Goal: Find specific page/section: Find specific page/section

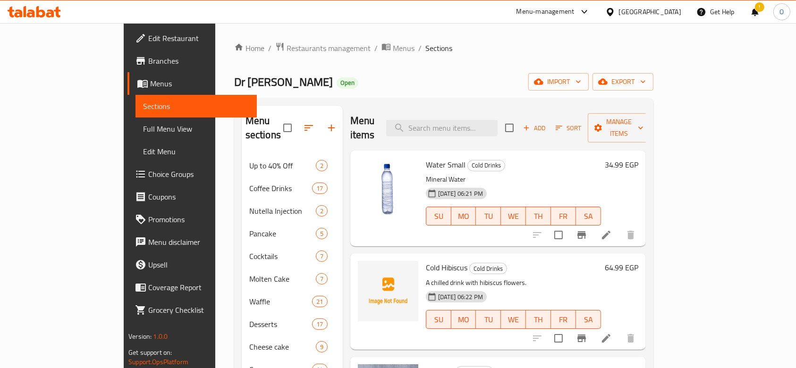
scroll to position [677, 0]
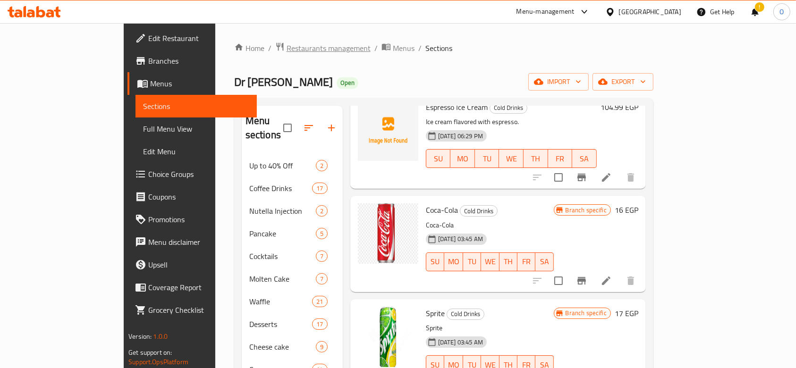
drag, startPoint x: 0, startPoint y: 0, endPoint x: 215, endPoint y: 48, distance: 220.6
click at [287, 48] on span "Restaurants management" at bounding box center [329, 47] width 84 height 11
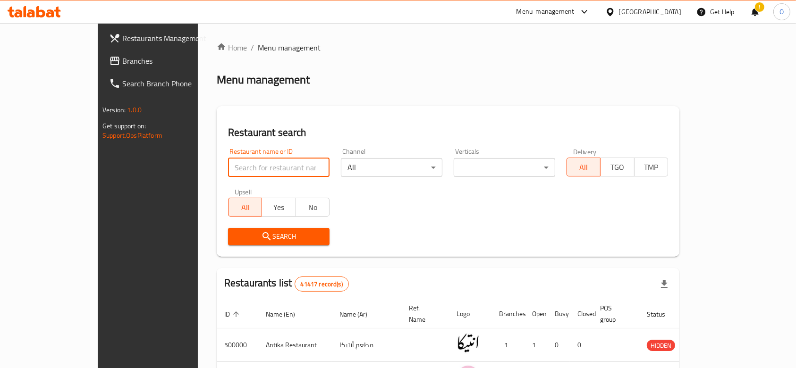
click at [228, 171] on input "search" at bounding box center [279, 167] width 102 height 19
paste input "705074"
type input "705074"
click button "Search" at bounding box center [279, 236] width 102 height 17
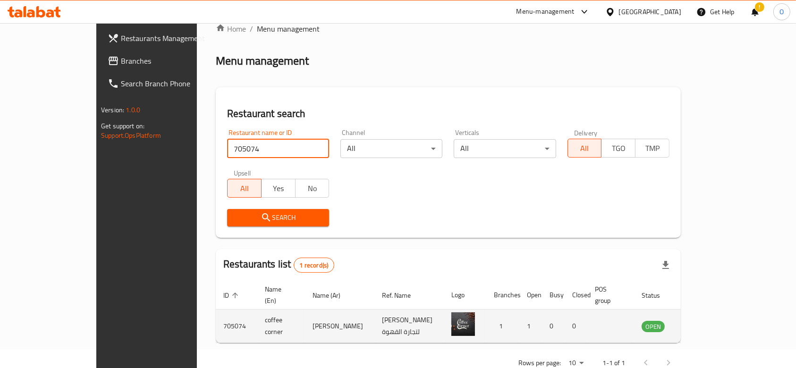
scroll to position [34, 0]
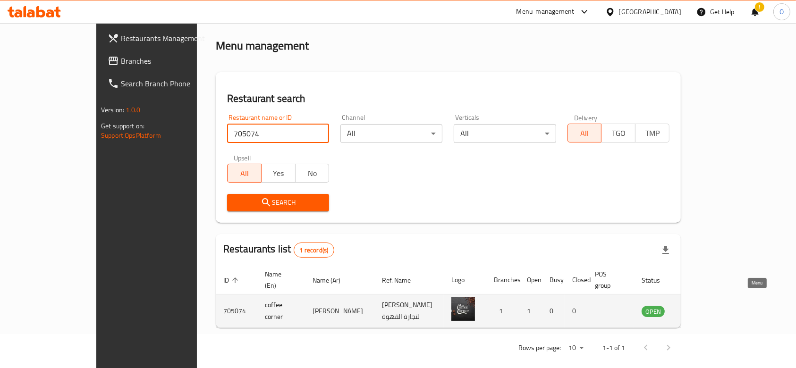
click at [703, 306] on icon "enhanced table" at bounding box center [696, 311] width 11 height 11
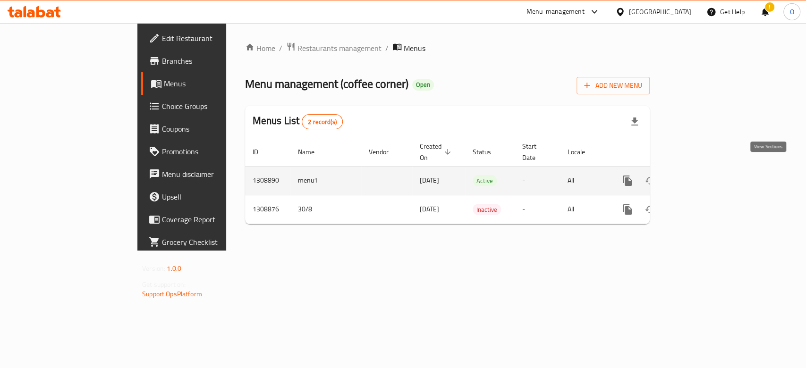
click at [701, 175] on icon "enhanced table" at bounding box center [695, 180] width 11 height 11
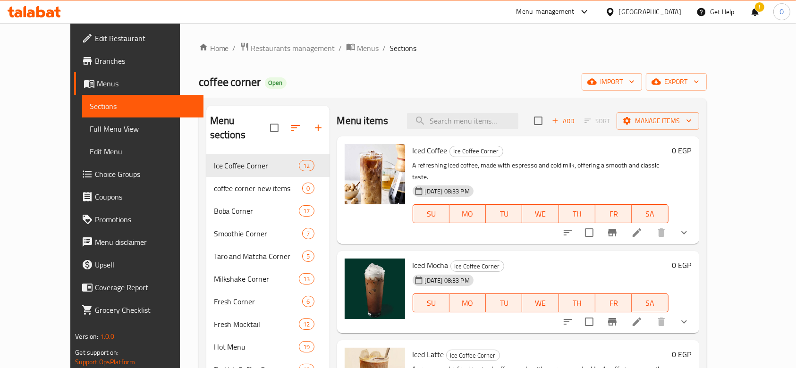
drag, startPoint x: 226, startPoint y: 48, endPoint x: 227, endPoint y: 63, distance: 15.6
click at [251, 48] on span "Restaurants management" at bounding box center [293, 47] width 84 height 11
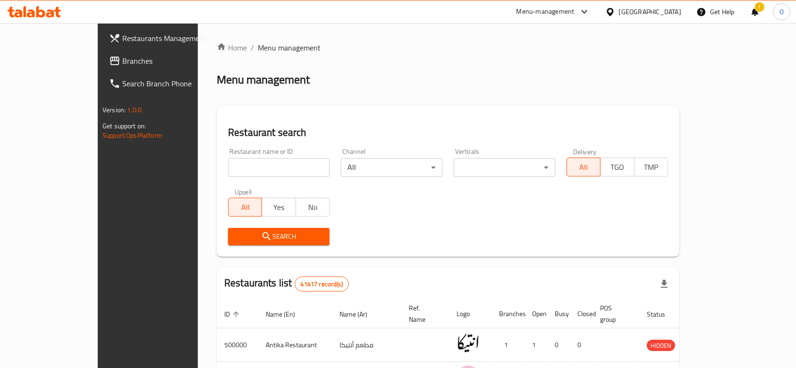
click at [228, 165] on input "search" at bounding box center [279, 167] width 102 height 19
paste input "778376"
type input "778376"
click button "Search" at bounding box center [279, 236] width 102 height 17
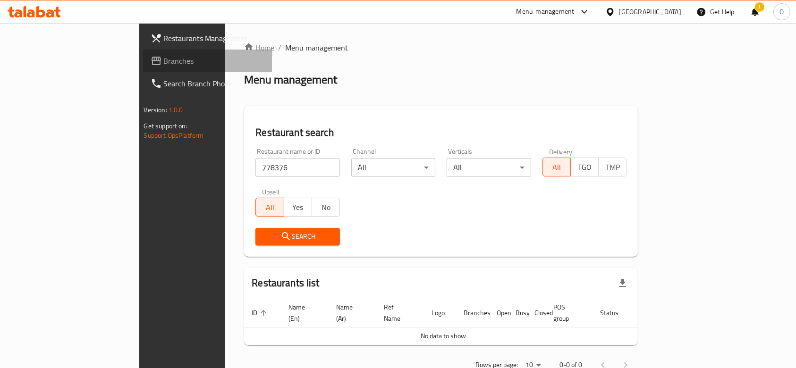
click at [164, 57] on span "Branches" at bounding box center [214, 60] width 101 height 11
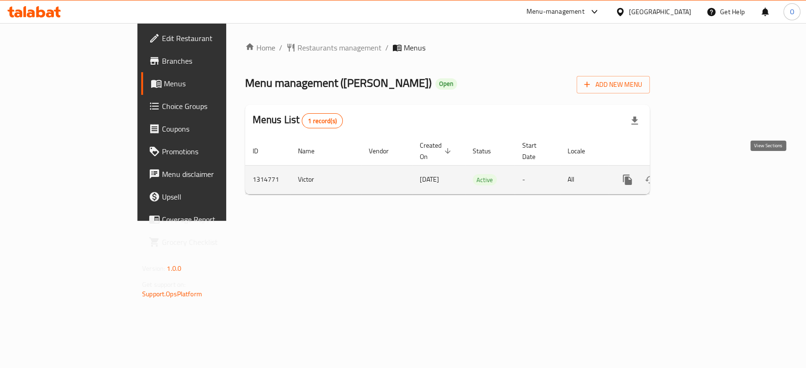
click at [701, 174] on icon "enhanced table" at bounding box center [695, 179] width 11 height 11
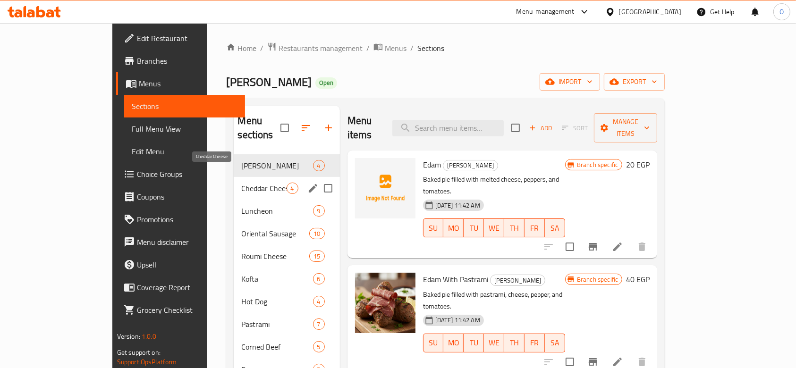
click at [241, 183] on span "Cheddar Cheese" at bounding box center [263, 188] width 45 height 11
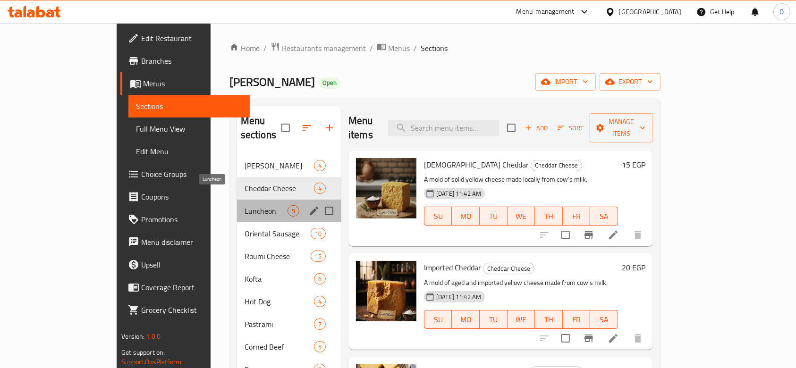
click at [245, 205] on span "Luncheon" at bounding box center [266, 210] width 43 height 11
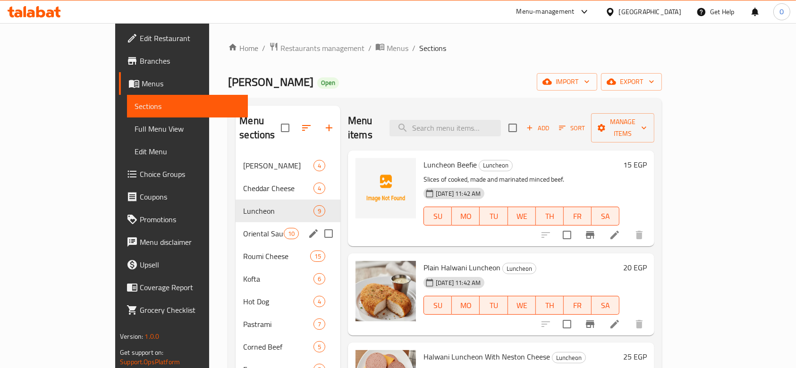
click at [236, 222] on div "Oriental Sausage 10" at bounding box center [288, 233] width 105 height 23
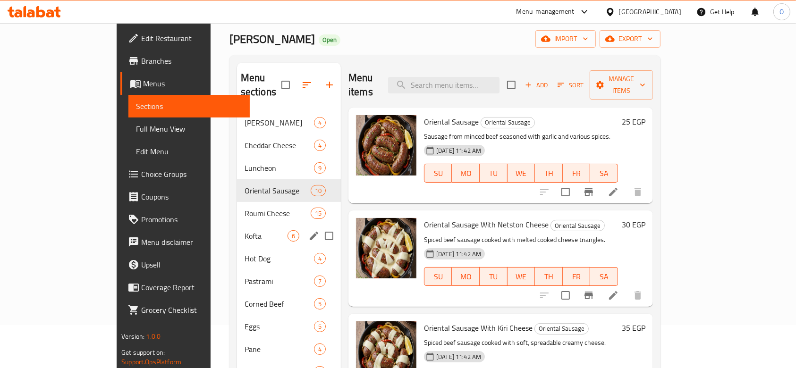
scroll to position [63, 0]
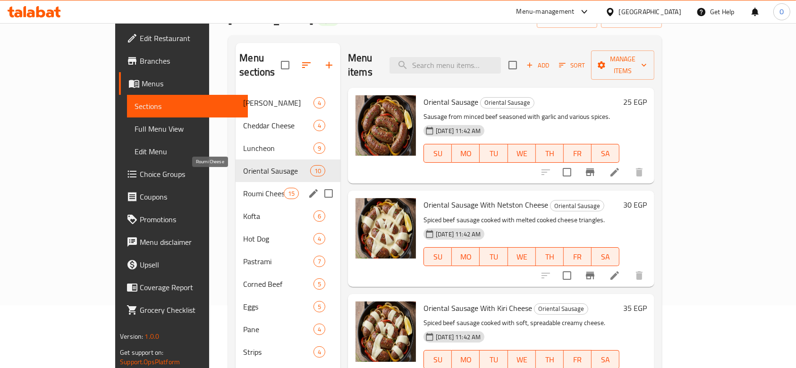
click at [243, 188] on span "Roumi Cheese" at bounding box center [263, 193] width 40 height 11
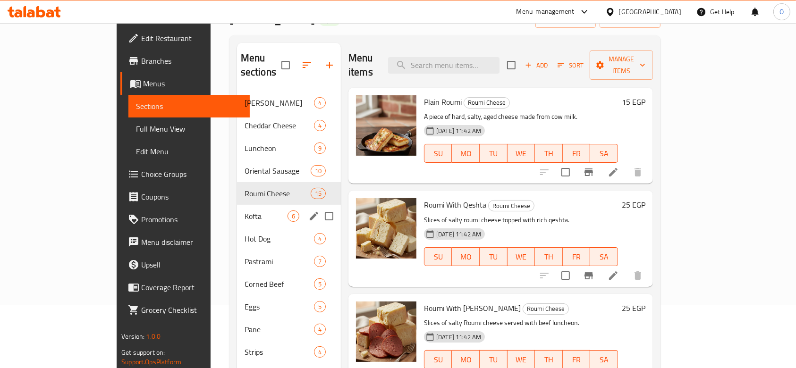
click at [237, 205] on div "Kofta 6" at bounding box center [289, 216] width 104 height 23
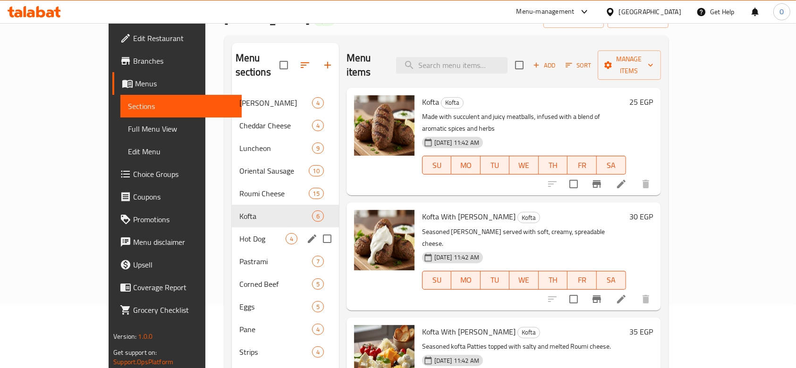
click at [232, 228] on div "Hot Dog 4" at bounding box center [285, 239] width 107 height 23
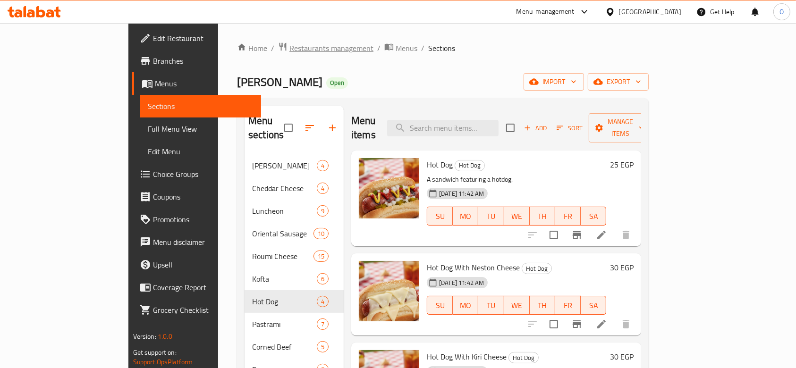
click at [289, 43] on span "Restaurants management" at bounding box center [331, 47] width 84 height 11
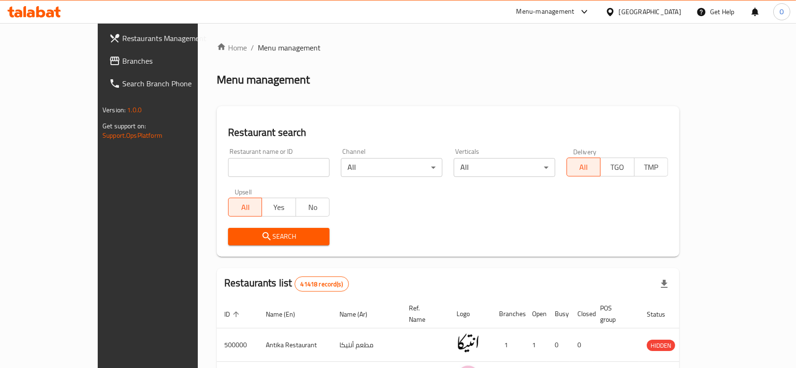
click at [228, 161] on input "search" at bounding box center [279, 167] width 102 height 19
paste input "674778"
type input "674778"
click button "Search" at bounding box center [279, 236] width 102 height 17
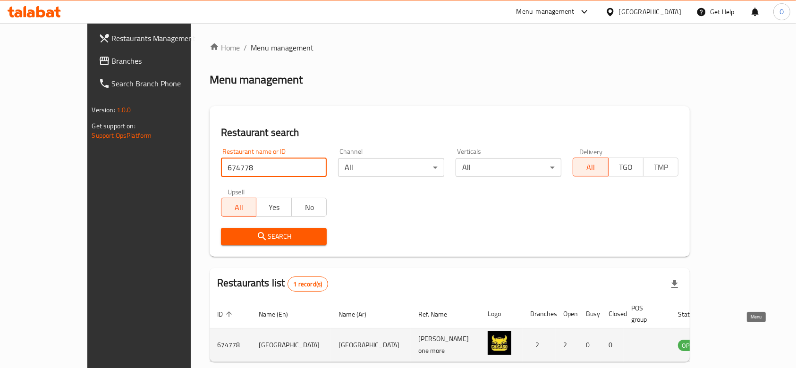
click at [739, 342] on icon "enhanced table" at bounding box center [733, 346] width 10 height 8
